Goal: Find specific page/section: Find specific page/section

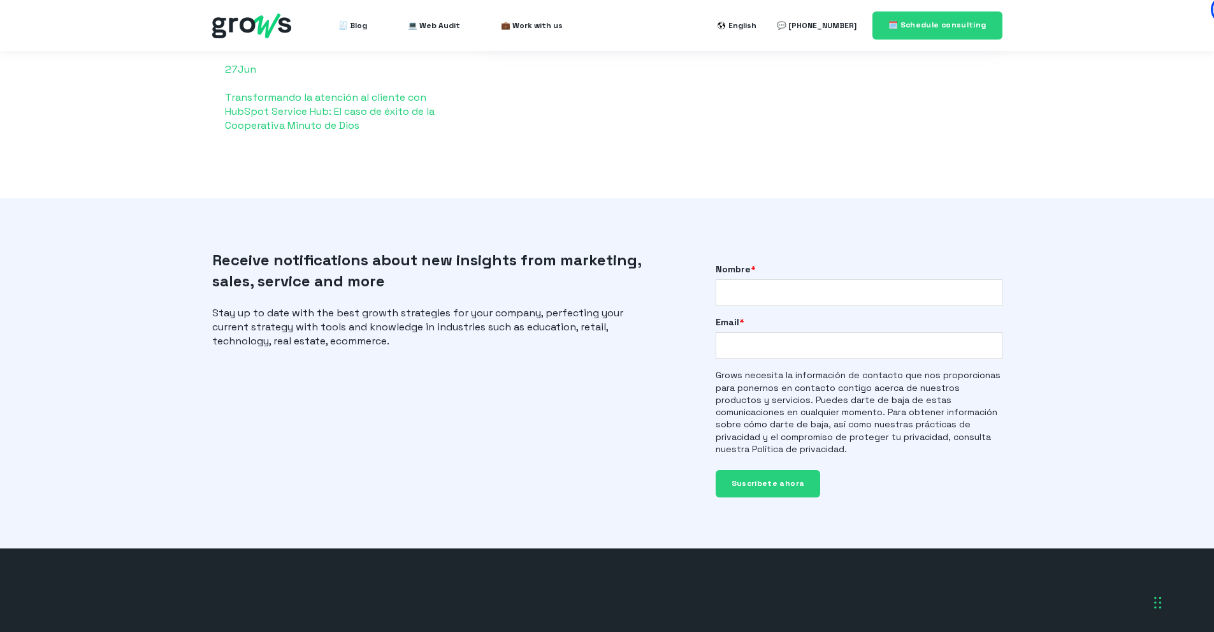
scroll to position [3052, 0]
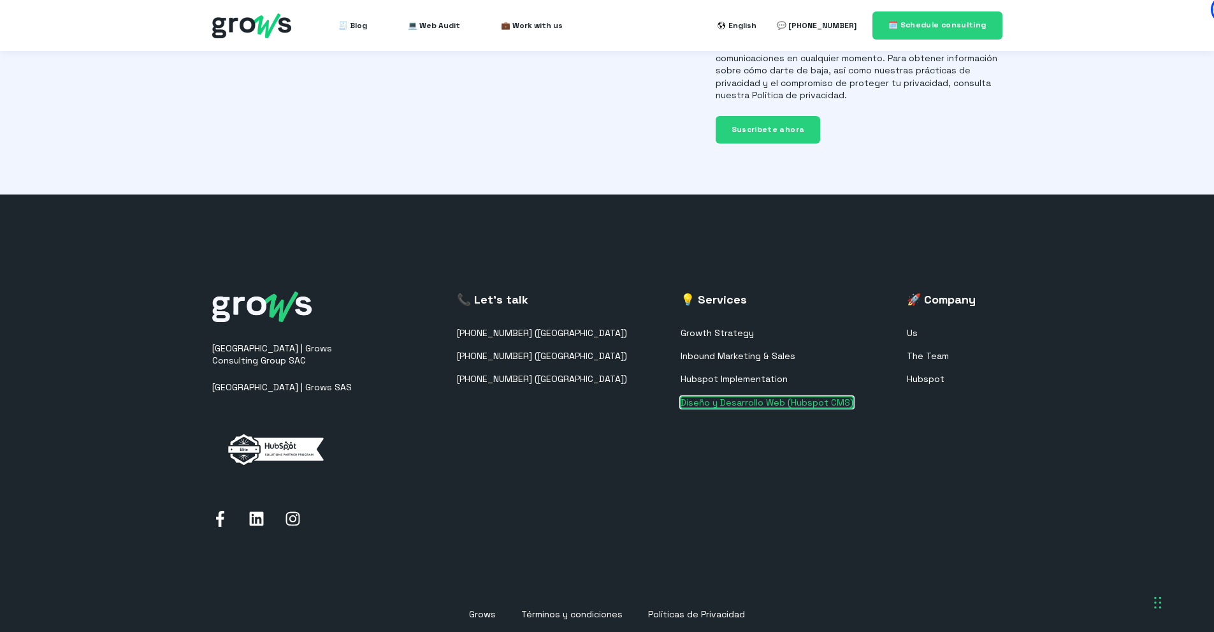
click at [774, 397] on link "Diseño y Desarrollo Web (Hubspot CMS)" at bounding box center [767, 402] width 173 height 11
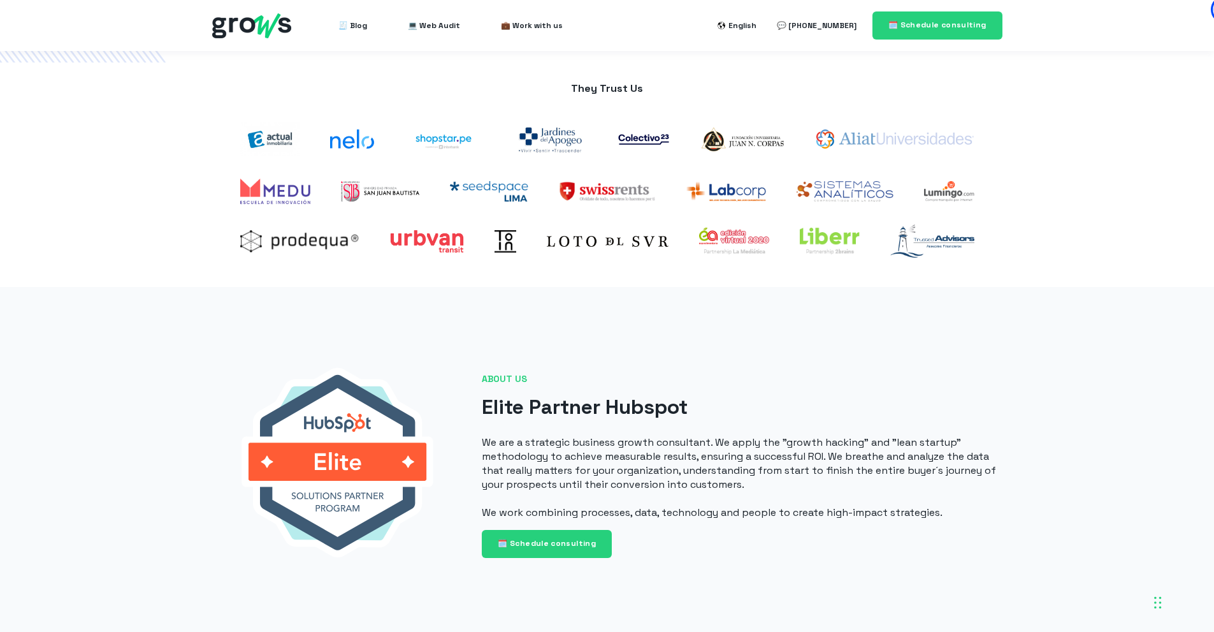
scroll to position [0, 0]
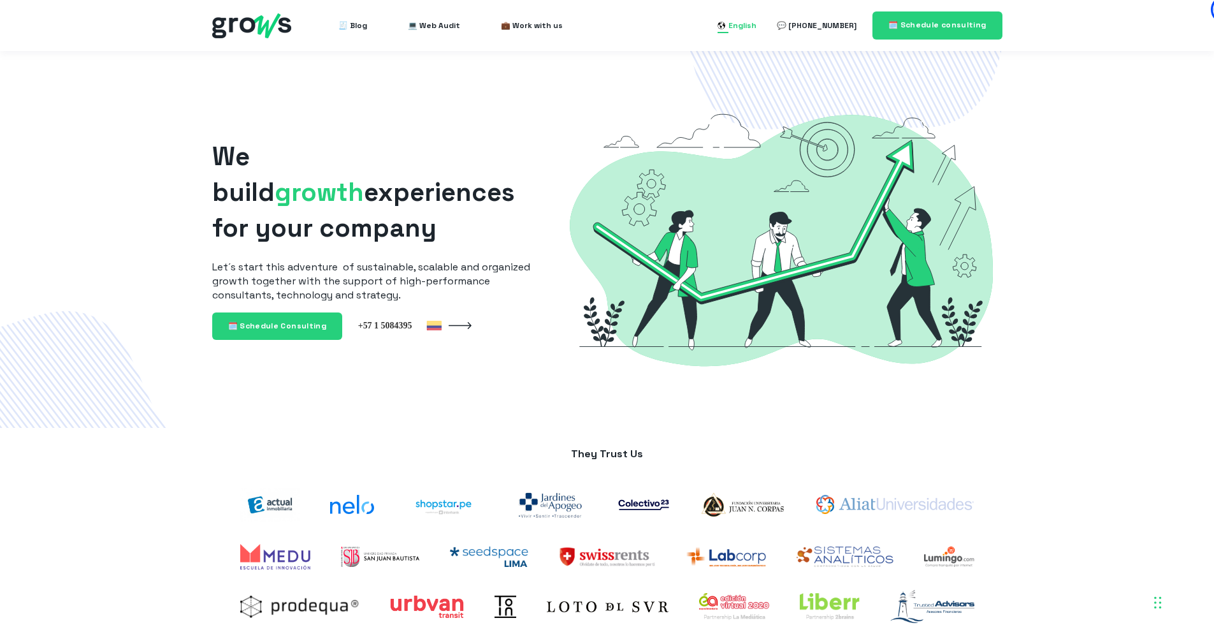
click at [754, 24] on div "English" at bounding box center [743, 25] width 28 height 15
click at [725, 26] on div "English Español" at bounding box center [722, 26] width 8 height 8
click at [738, 74] on link "Español" at bounding box center [721, 71] width 33 height 11
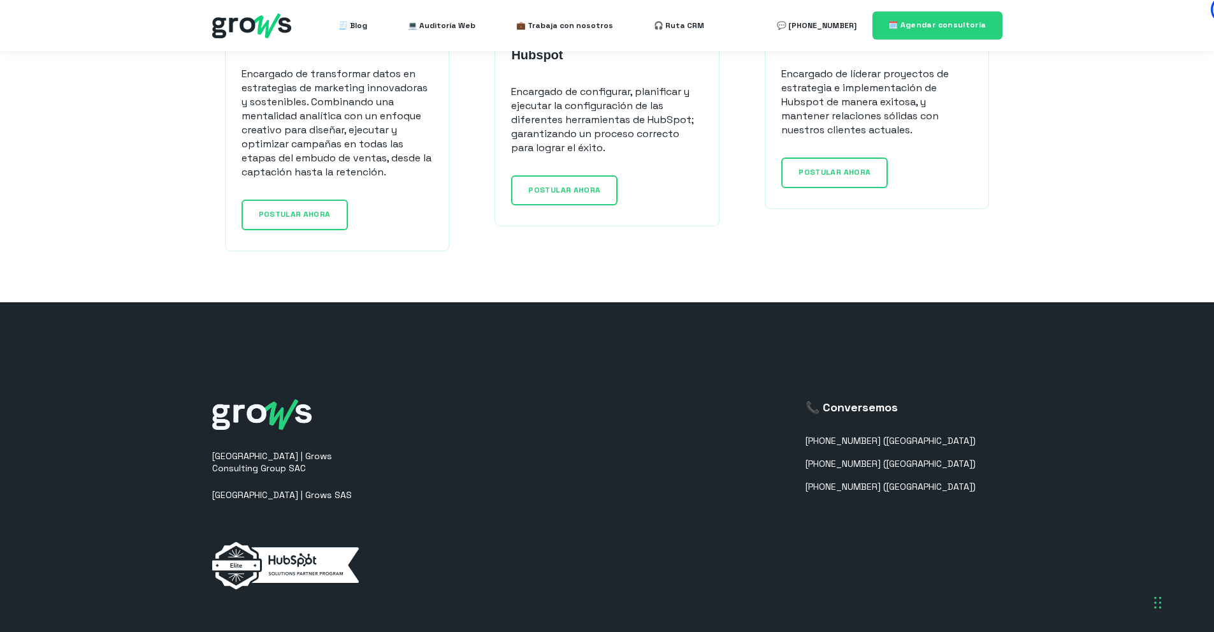
scroll to position [959, 0]
